Goal: Task Accomplishment & Management: Use online tool/utility

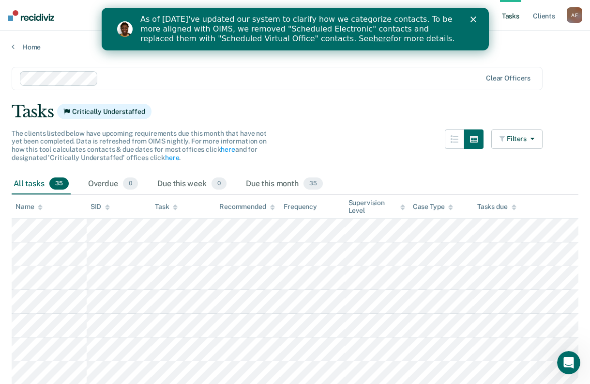
click at [469, 21] on div "As of [DATE]'ve updated our system to clarify how we categorize contacts. To be…" at bounding box center [306, 29] width 333 height 35
click at [474, 18] on polygon "Close" at bounding box center [473, 19] width 6 height 6
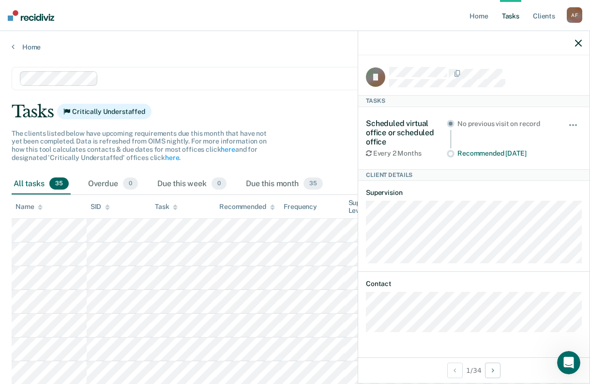
click at [307, 115] on div "Tasks Critically Understaffed" at bounding box center [295, 112] width 567 height 20
click at [580, 42] on icon "button" at bounding box center [578, 43] width 7 height 7
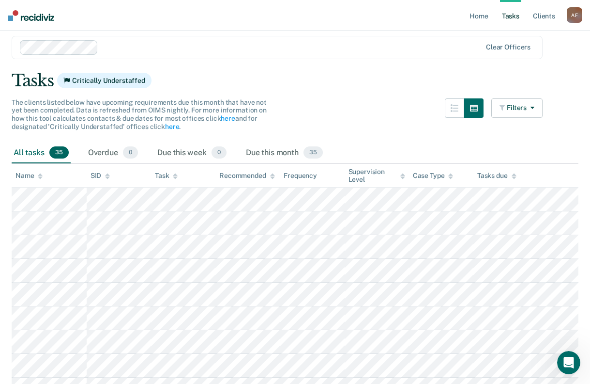
scroll to position [48, 0]
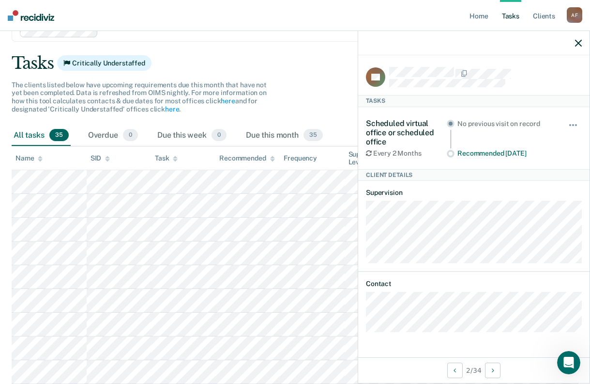
click at [578, 39] on button "button" at bounding box center [578, 43] width 7 height 8
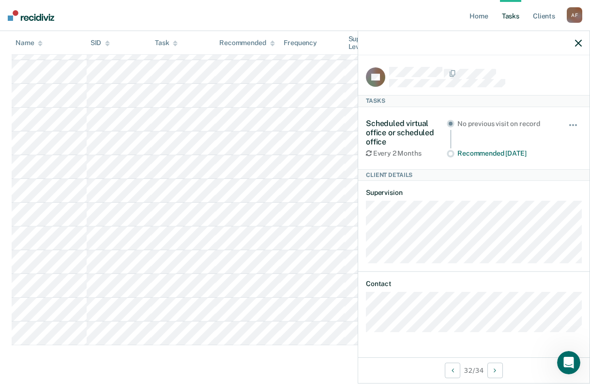
scroll to position [725, 0]
click at [579, 44] on icon "button" at bounding box center [578, 43] width 7 height 7
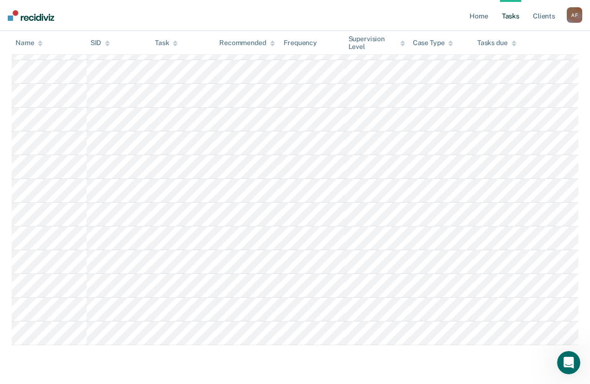
scroll to position [870, 0]
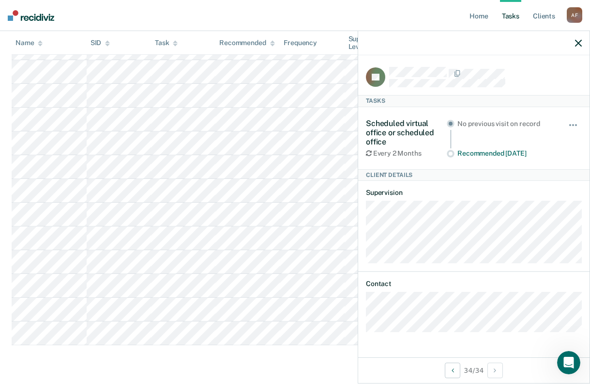
click at [578, 46] on icon "button" at bounding box center [578, 43] width 7 height 7
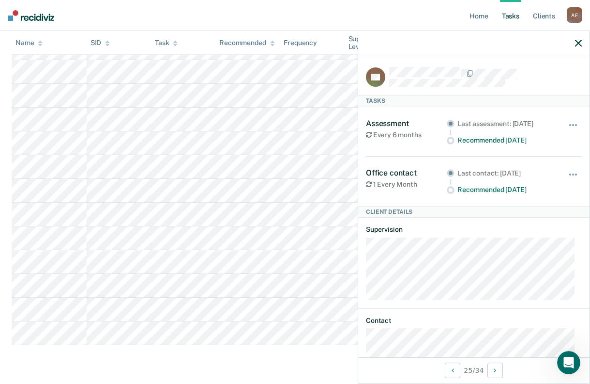
click at [576, 44] on icon "button" at bounding box center [578, 43] width 7 height 7
click at [582, 43] on icon "button" at bounding box center [578, 43] width 7 height 7
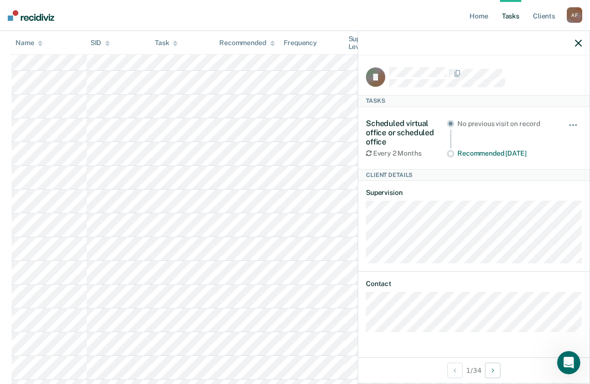
scroll to position [291, 0]
click at [494, 369] on icon "Next Client" at bounding box center [493, 370] width 2 height 7
click at [450, 372] on button "Previous Client" at bounding box center [455, 369] width 15 height 15
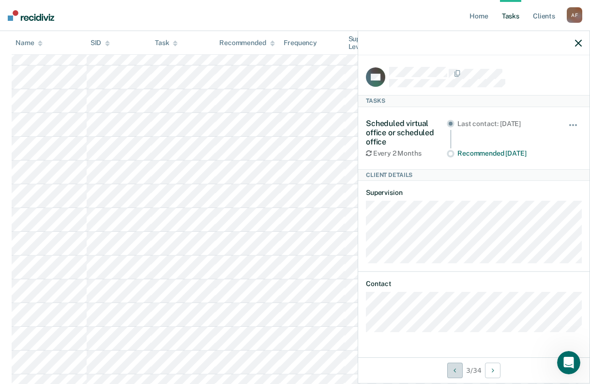
scroll to position [145, 0]
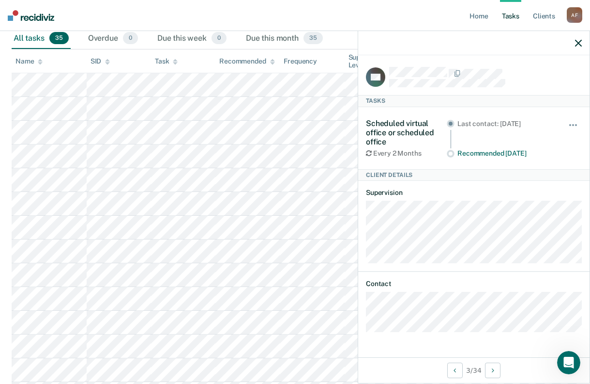
click at [580, 42] on icon "button" at bounding box center [578, 43] width 7 height 7
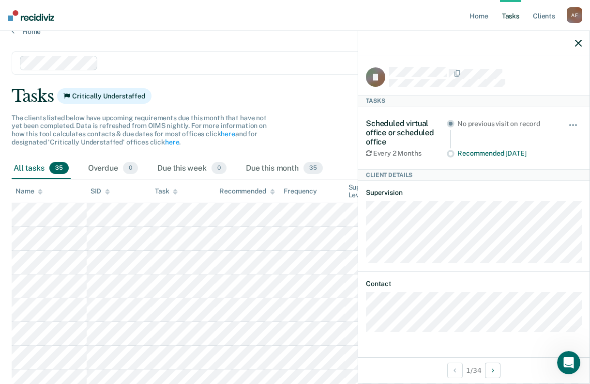
scroll to position [0, 0]
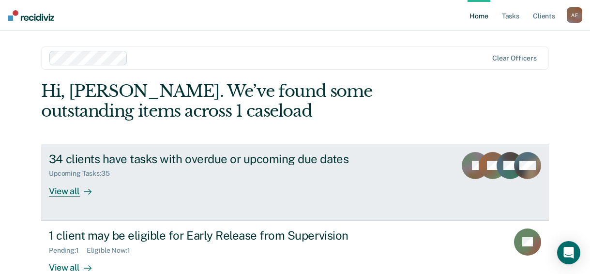
click at [71, 194] on div "View all" at bounding box center [76, 187] width 54 height 19
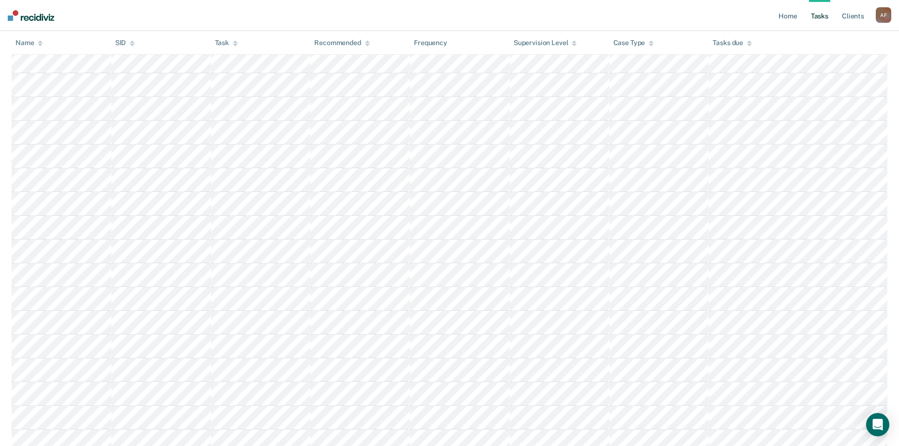
scroll to position [109, 0]
